Goal: Navigation & Orientation: Find specific page/section

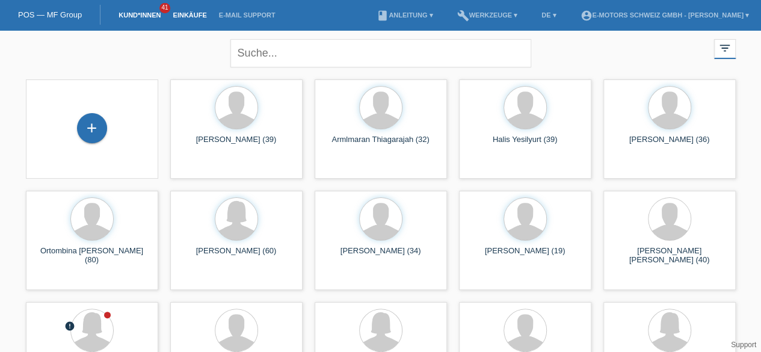
click at [192, 13] on link "Einkäufe" at bounding box center [190, 14] width 46 height 7
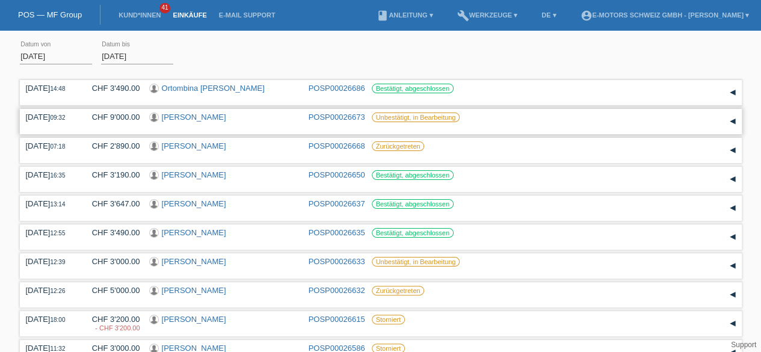
click at [216, 119] on link "Budimka Brandes" at bounding box center [194, 117] width 64 height 9
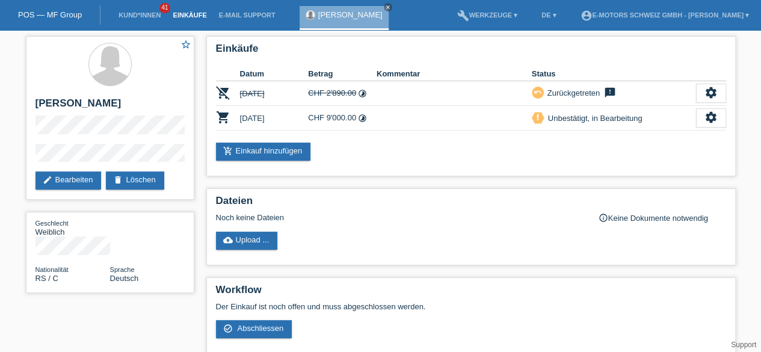
click at [195, 15] on link "Einkäufe" at bounding box center [190, 14] width 46 height 7
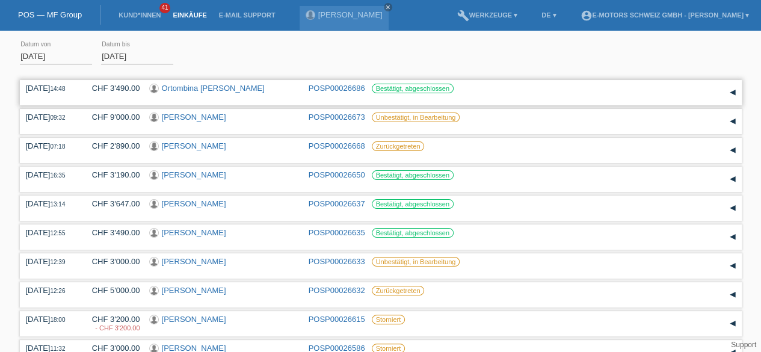
click at [209, 88] on link "Ortombina Bruno" at bounding box center [213, 88] width 103 height 9
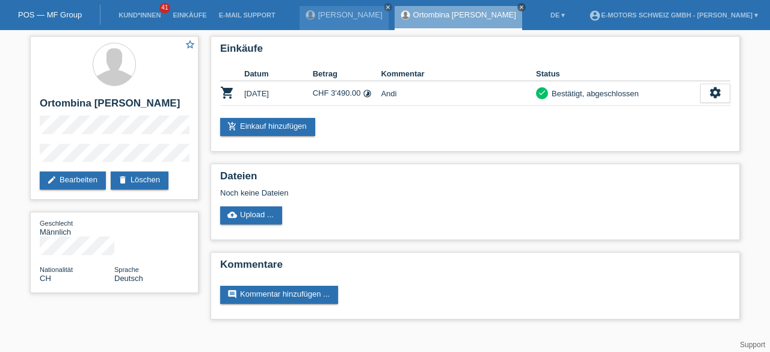
click at [519, 8] on icon "close" at bounding box center [522, 7] width 6 height 6
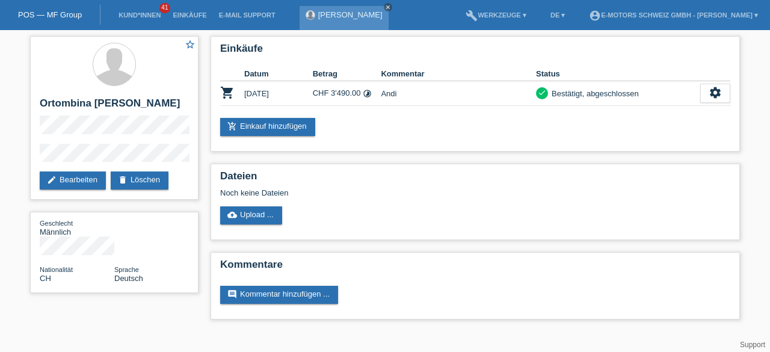
click at [388, 5] on link "close" at bounding box center [388, 7] width 8 height 8
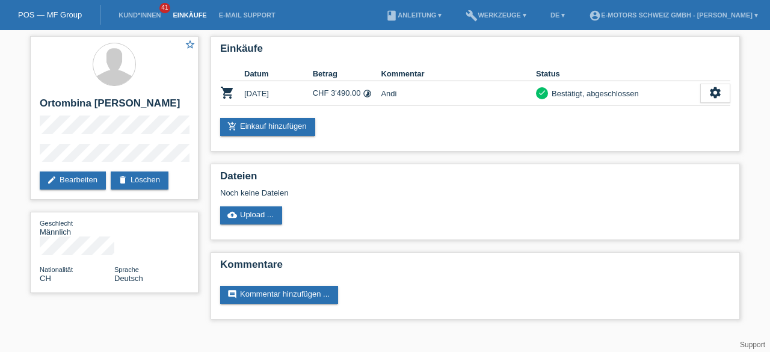
click at [184, 13] on link "Einkäufe" at bounding box center [190, 14] width 46 height 7
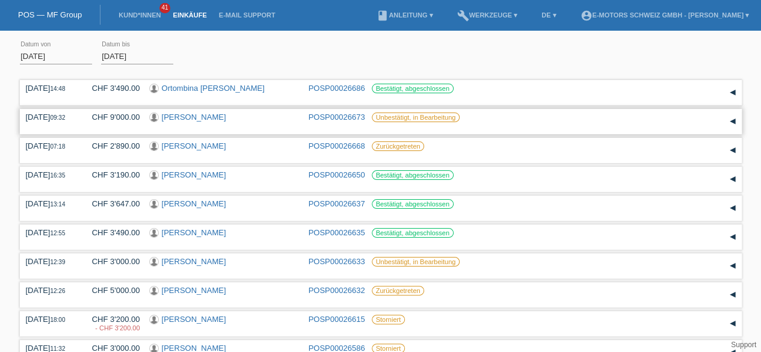
click at [194, 119] on link "[PERSON_NAME]" at bounding box center [194, 117] width 64 height 9
click at [193, 13] on link "Einkäufe" at bounding box center [190, 14] width 46 height 7
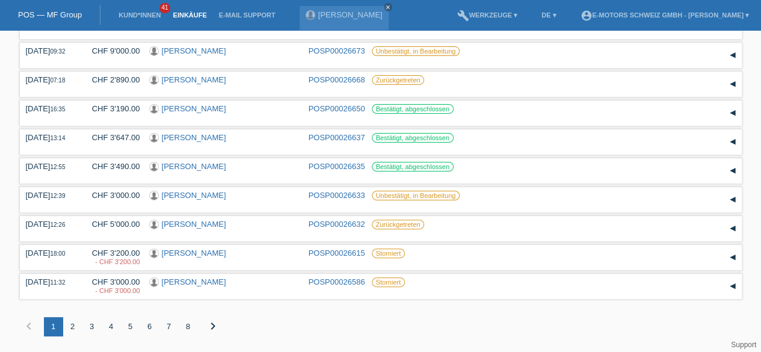
scroll to position [72, 0]
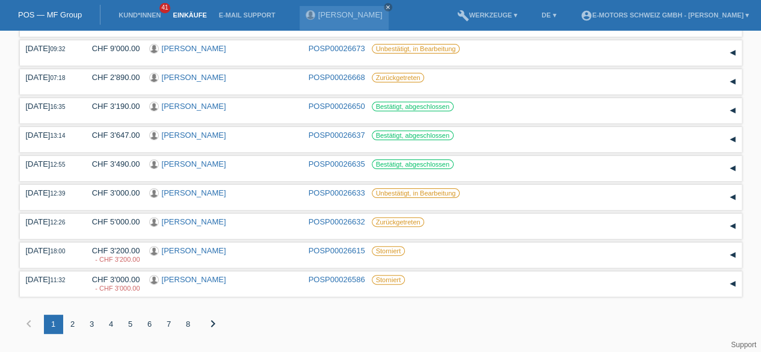
click at [71, 321] on div "2" at bounding box center [72, 324] width 19 height 19
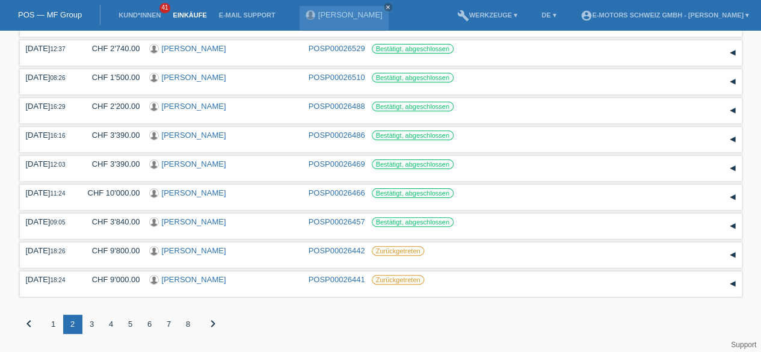
click at [91, 322] on div "3" at bounding box center [91, 324] width 19 height 19
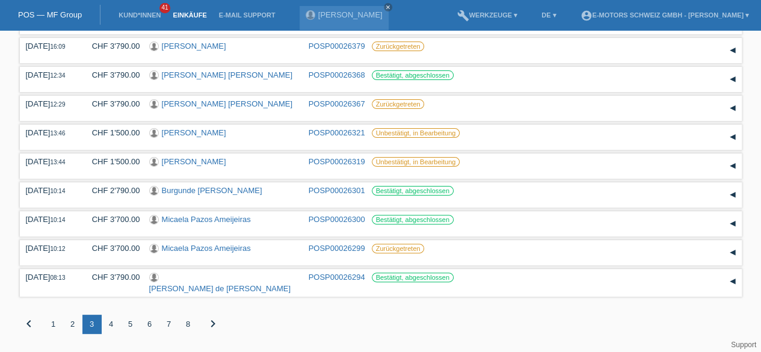
click at [111, 326] on div "4" at bounding box center [111, 324] width 19 height 19
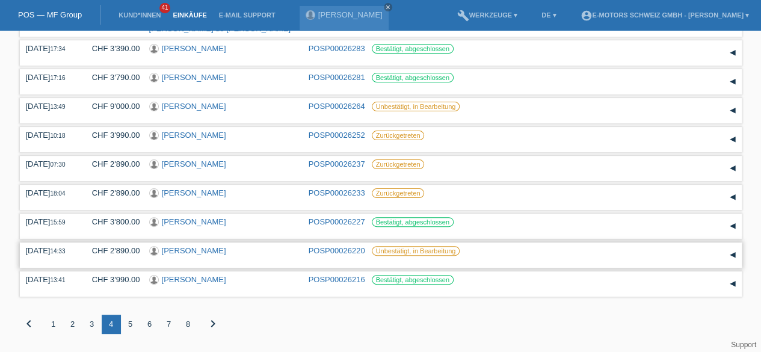
click at [209, 249] on link "[PERSON_NAME]" at bounding box center [194, 250] width 64 height 9
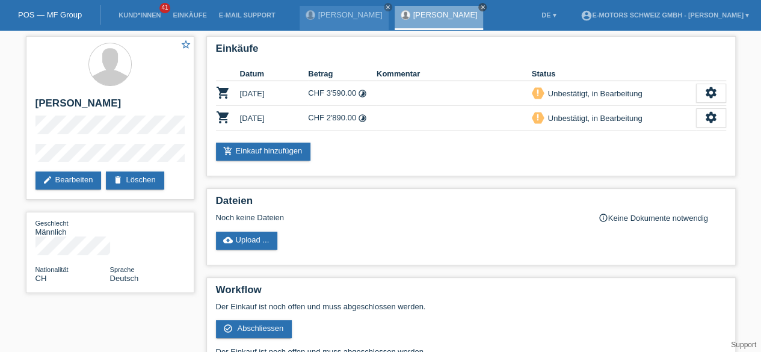
click at [480, 8] on icon "close" at bounding box center [483, 7] width 6 height 6
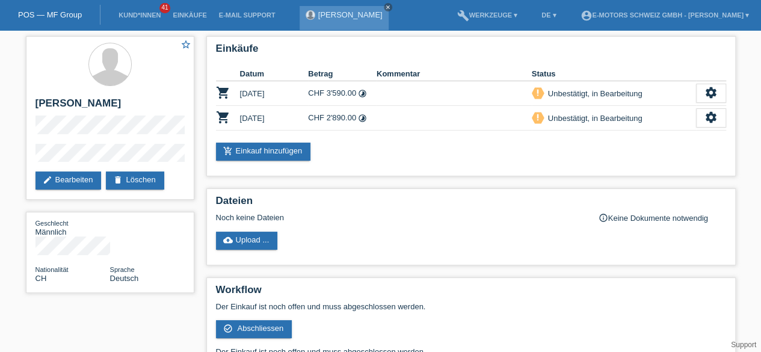
click at [387, 5] on icon "close" at bounding box center [388, 7] width 6 height 6
click at [196, 16] on link "Einkäufe" at bounding box center [190, 14] width 46 height 7
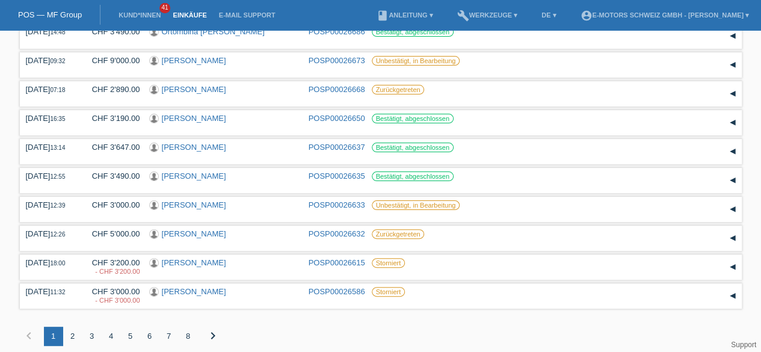
scroll to position [72, 0]
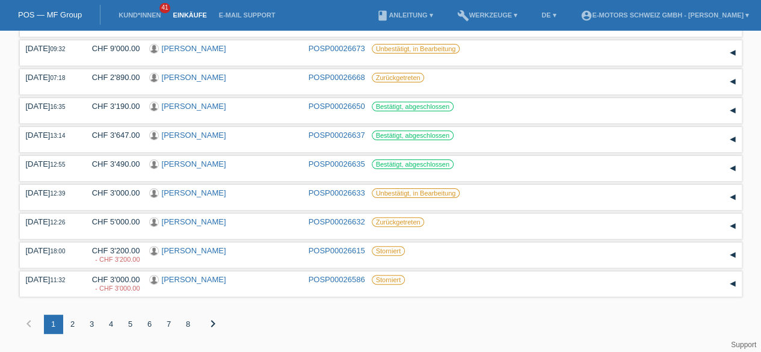
click at [73, 323] on div "2" at bounding box center [72, 324] width 19 height 19
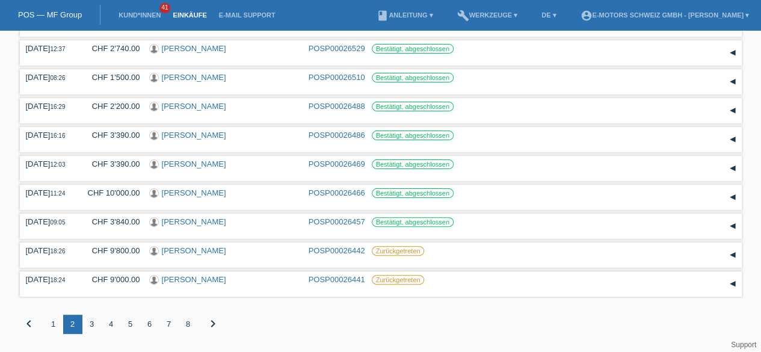
click at [93, 325] on div "3" at bounding box center [91, 324] width 19 height 19
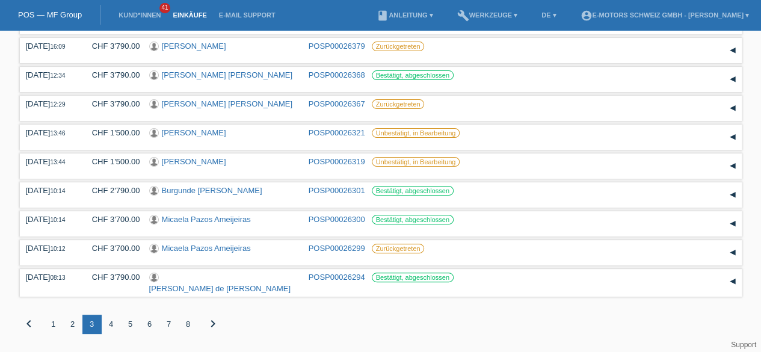
click at [128, 327] on div "5" at bounding box center [130, 324] width 19 height 19
